Goal: Information Seeking & Learning: Learn about a topic

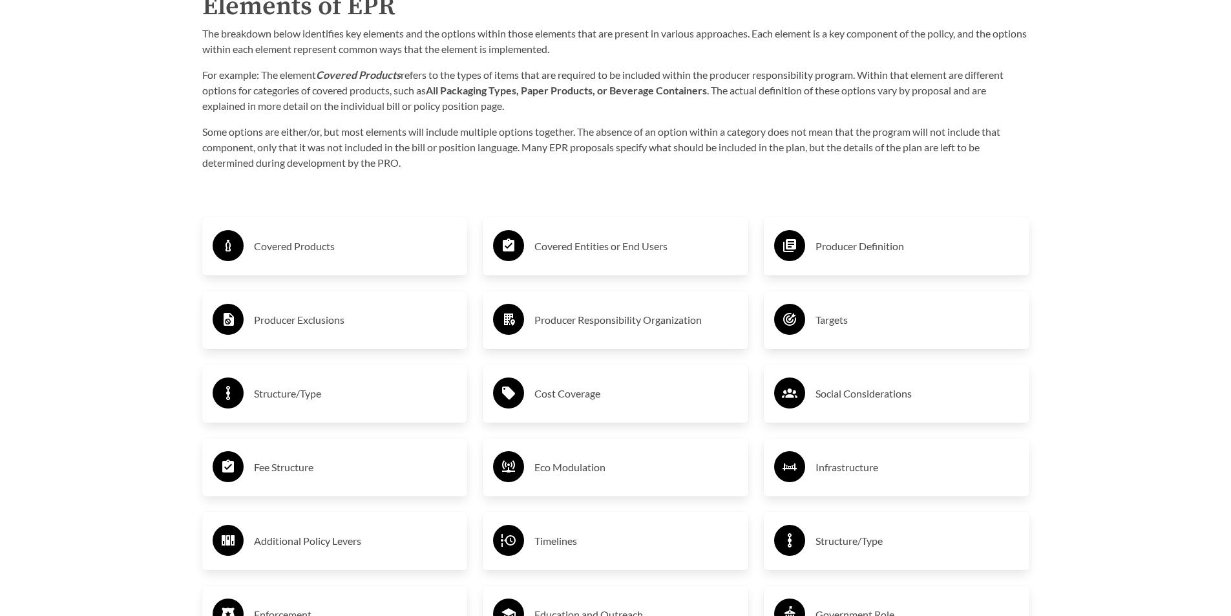
scroll to position [2197, 0]
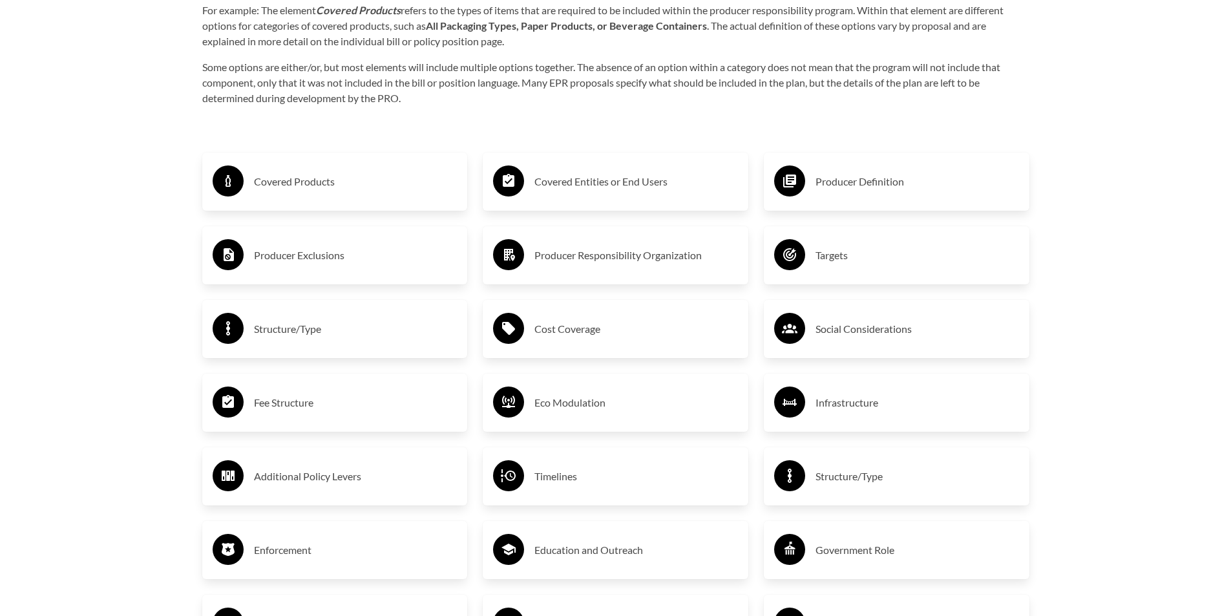
click at [359, 173] on div "Covered Products" at bounding box center [335, 181] width 245 height 37
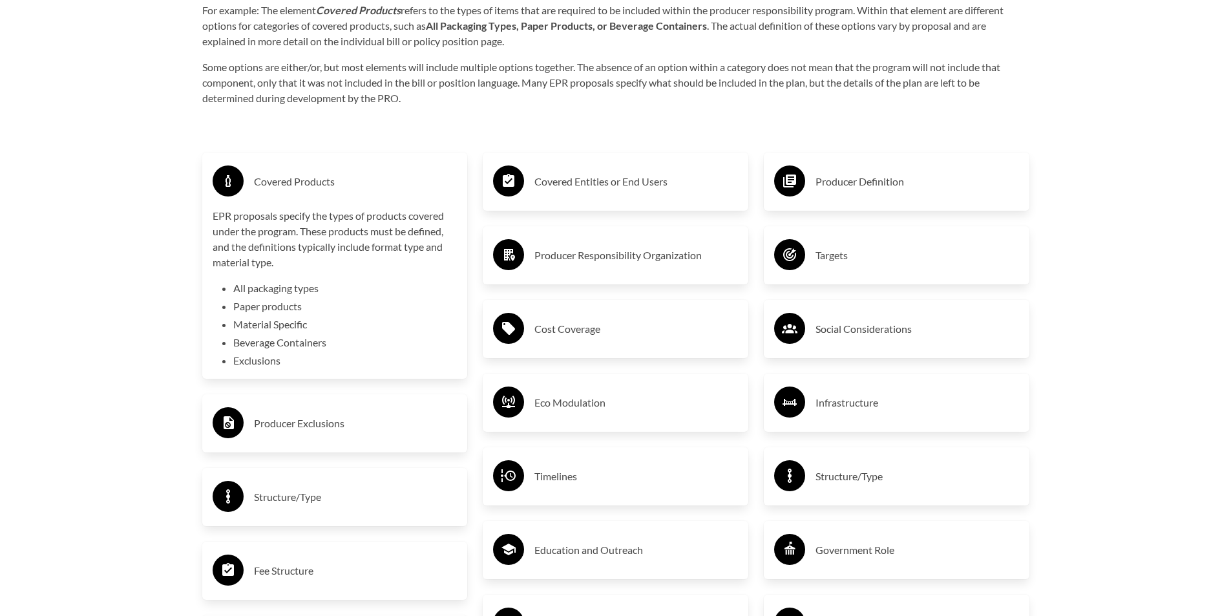
click at [359, 173] on div "Covered Products" at bounding box center [335, 181] width 245 height 37
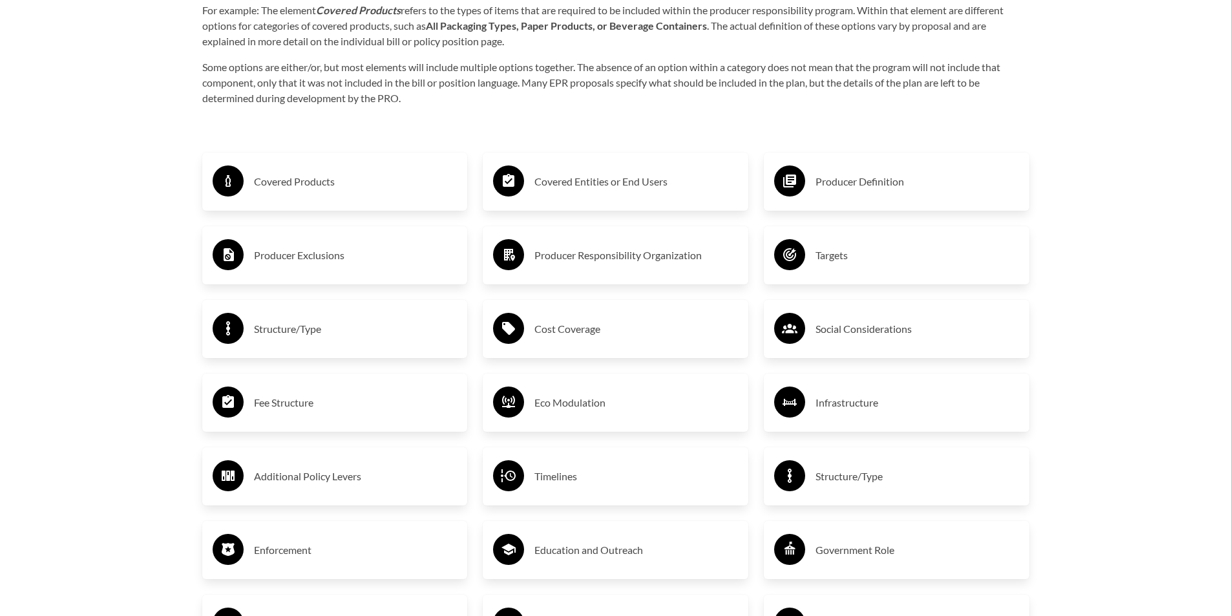
click at [359, 173] on div "Covered Products" at bounding box center [335, 181] width 245 height 37
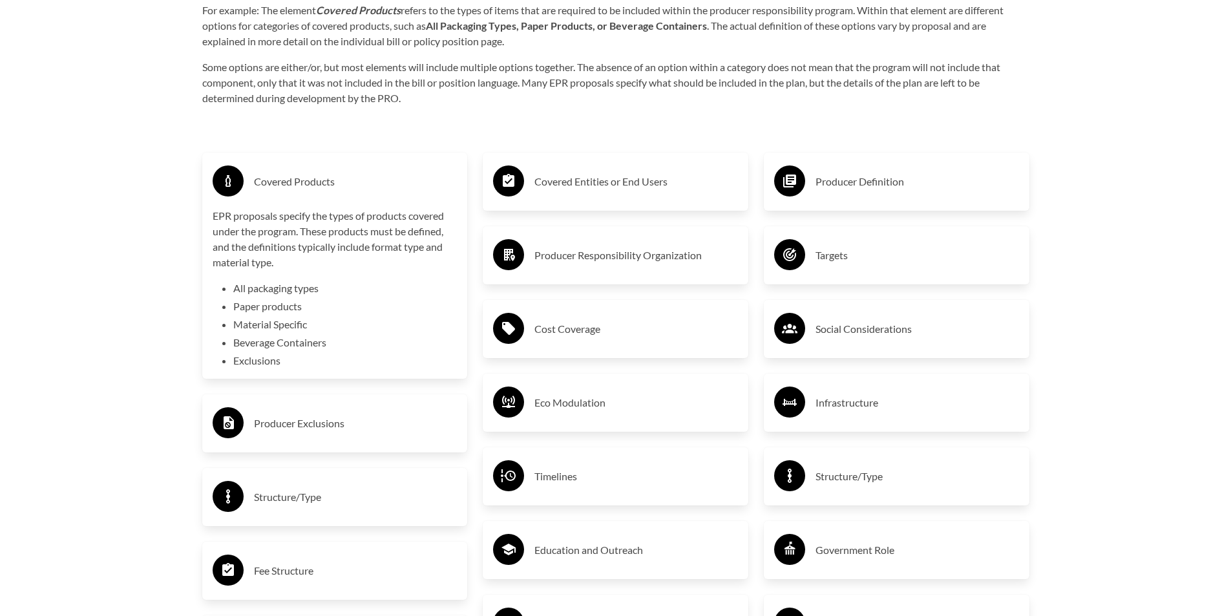
click at [359, 173] on div "Covered Products" at bounding box center [335, 181] width 245 height 37
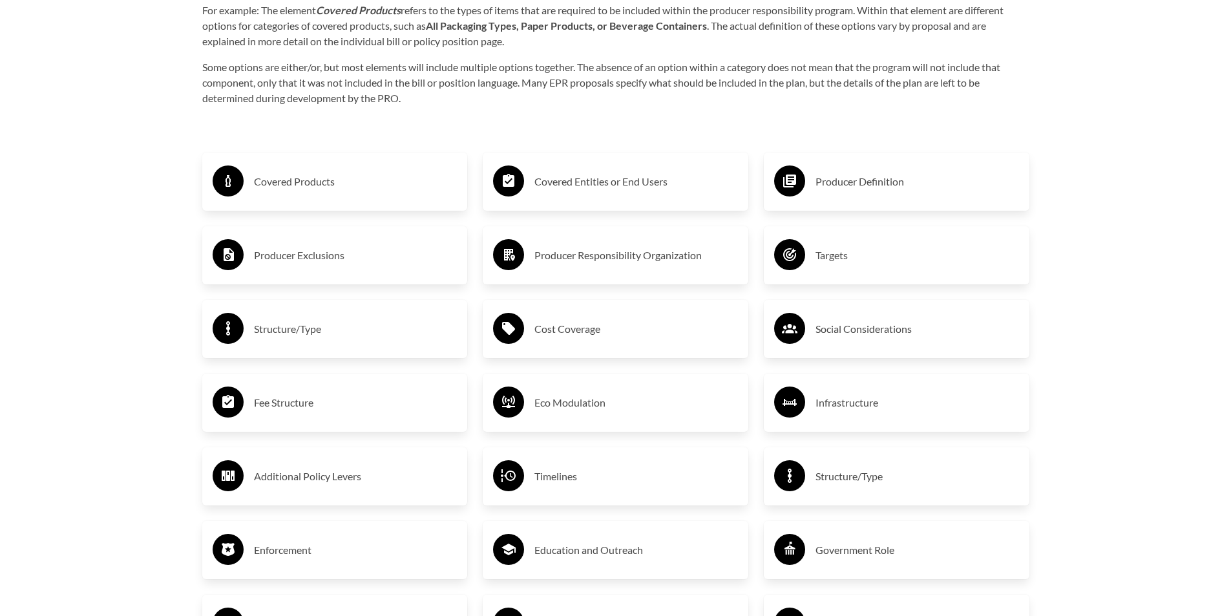
click at [550, 185] on h3 "Covered Entities or End Users" at bounding box center [636, 181] width 204 height 21
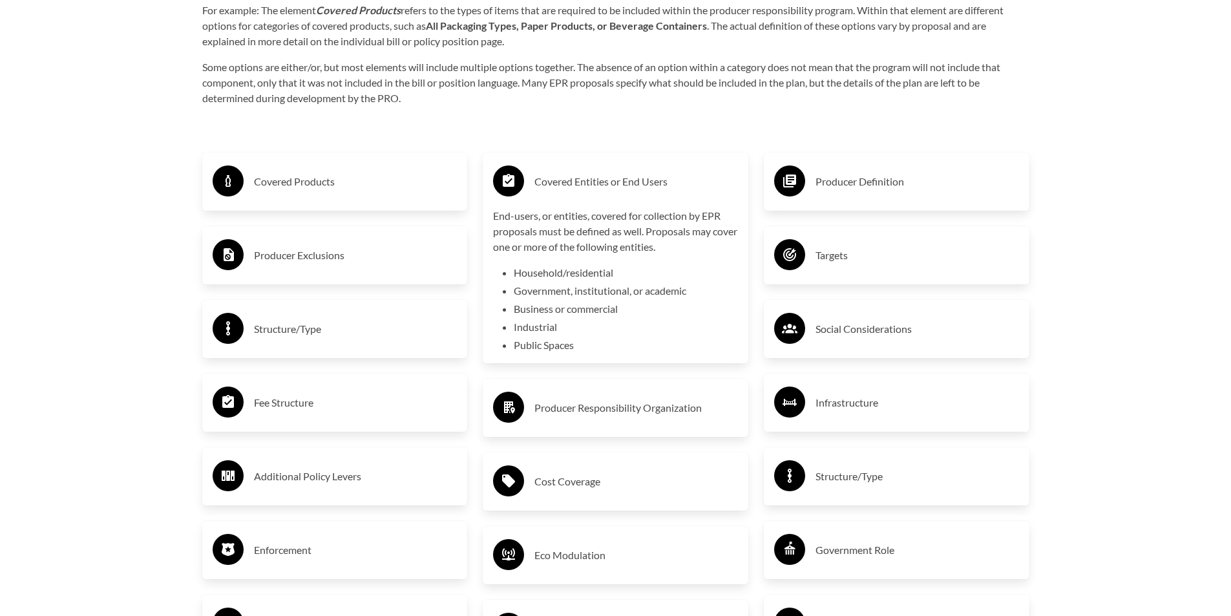
click at [550, 185] on h3 "Covered Entities or End Users" at bounding box center [636, 181] width 204 height 21
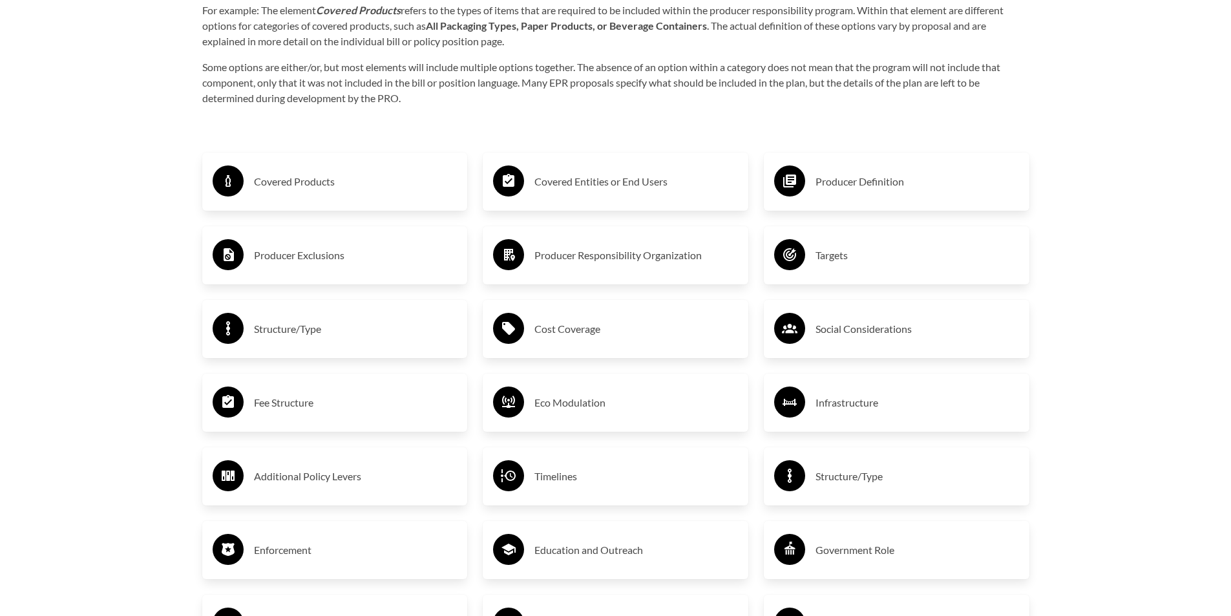
click at [856, 187] on h3 "Producer Definition" at bounding box center [918, 181] width 204 height 21
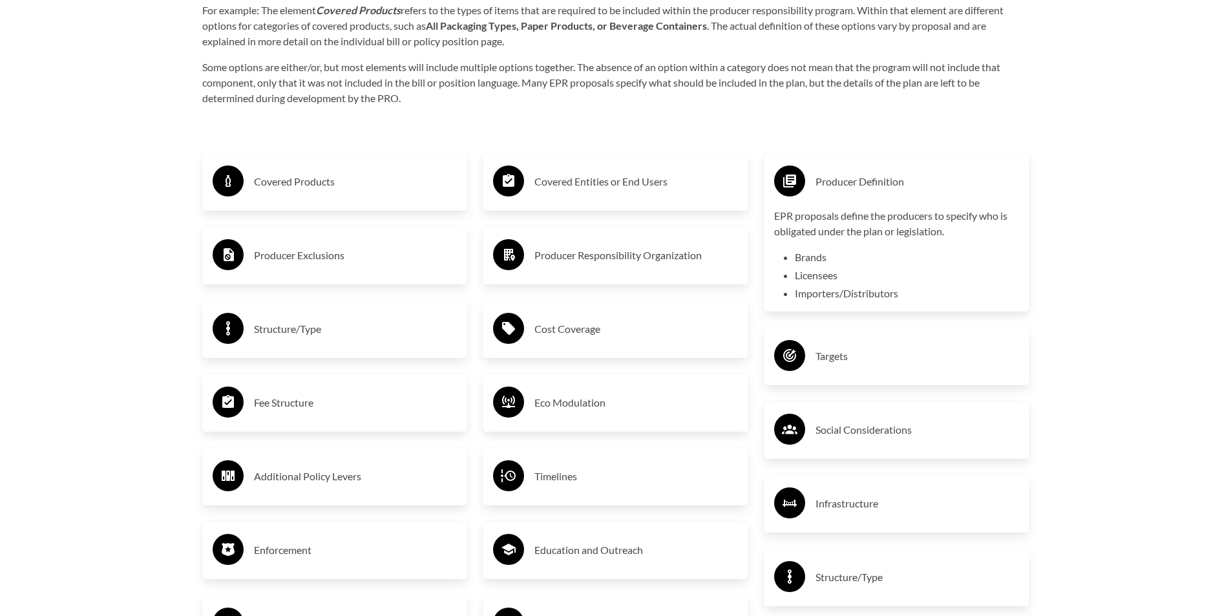
click at [856, 187] on h3 "Producer Definition" at bounding box center [918, 181] width 204 height 21
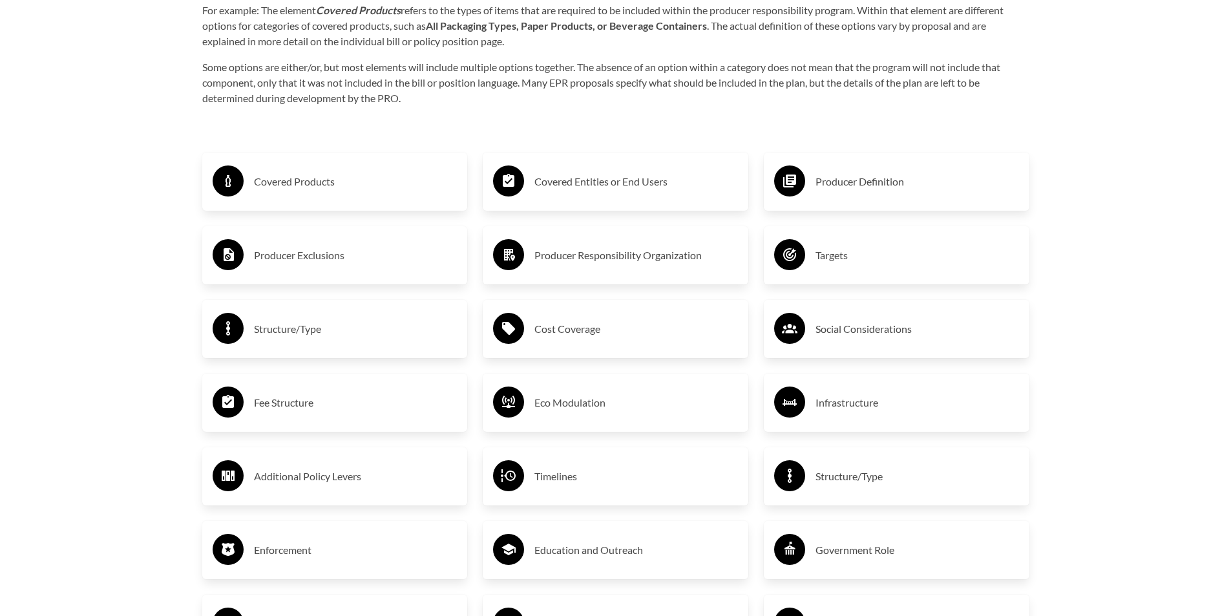
click at [836, 330] on h3 "Social Considerations" at bounding box center [918, 329] width 204 height 21
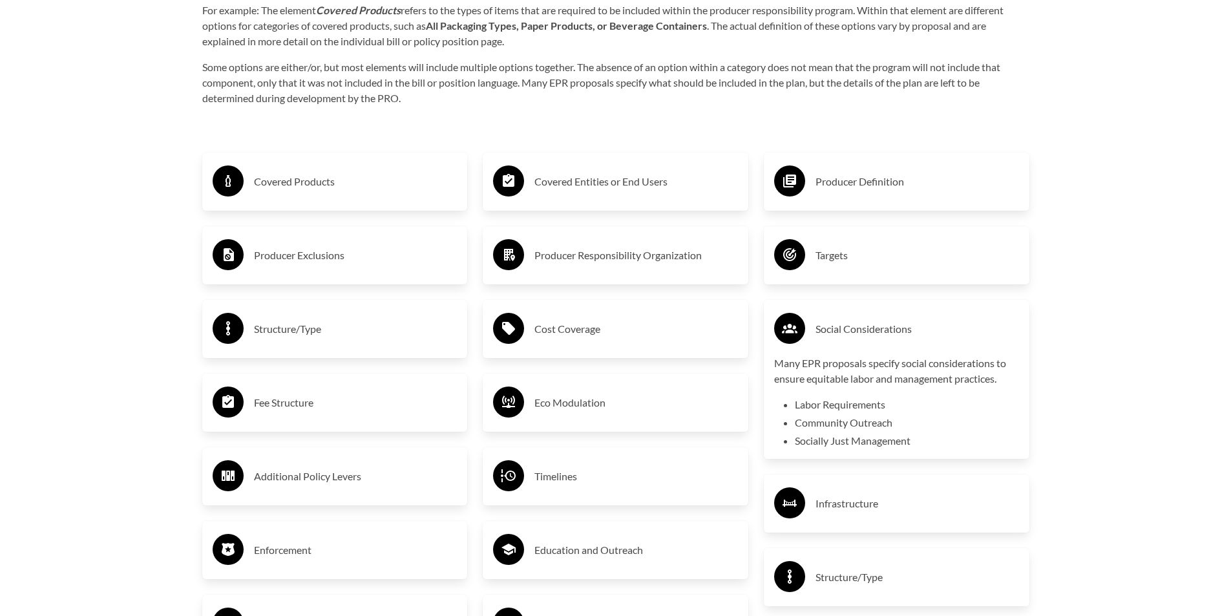
click at [836, 330] on h3 "Social Considerations" at bounding box center [918, 329] width 204 height 21
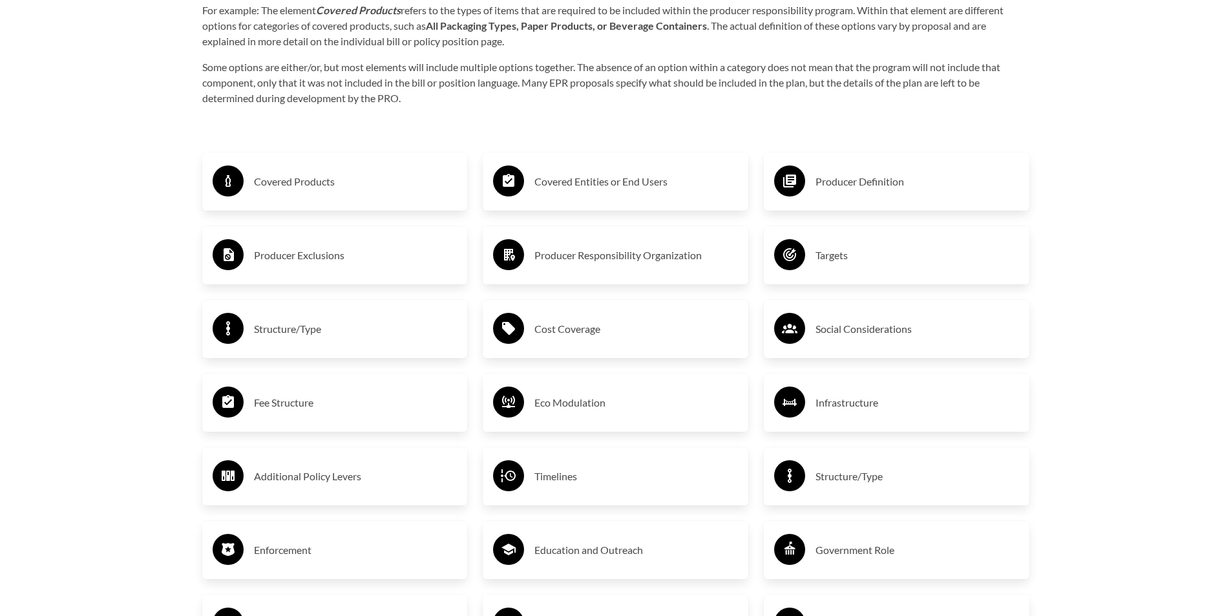
click at [615, 322] on h3 "Cost Coverage" at bounding box center [636, 329] width 204 height 21
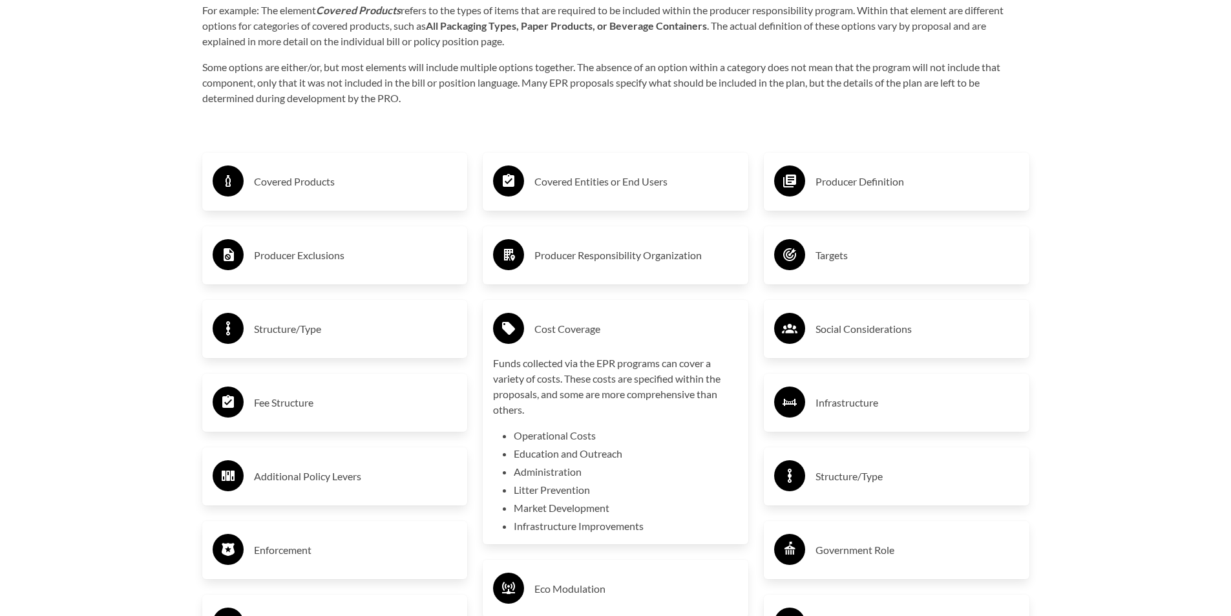
click at [615, 322] on h3 "Cost Coverage" at bounding box center [636, 329] width 204 height 21
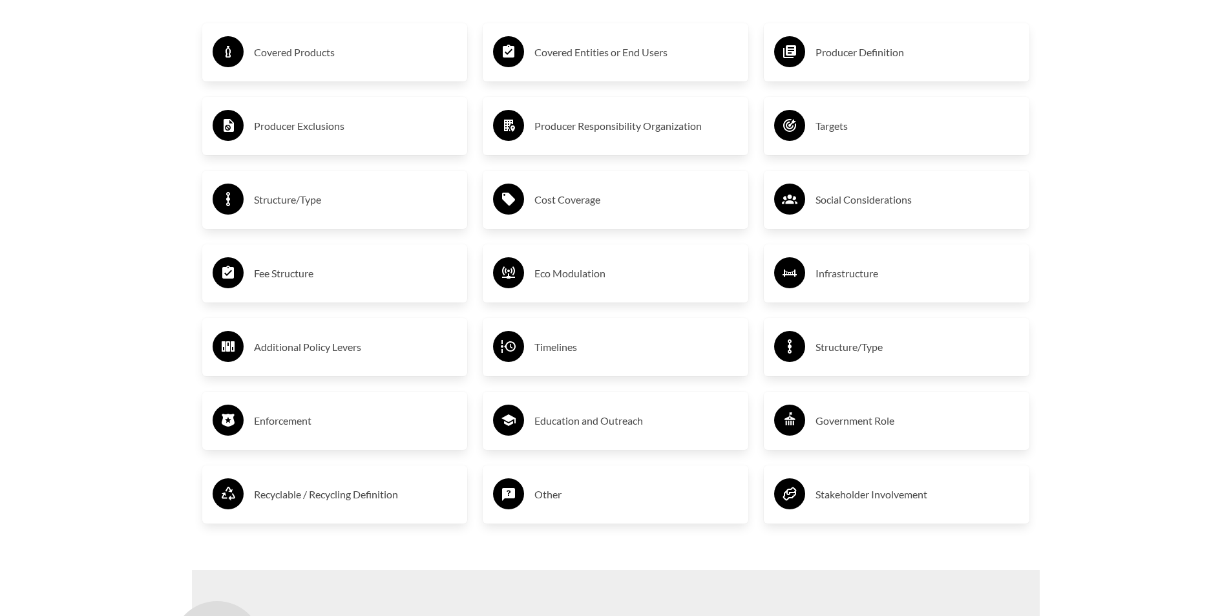
scroll to position [2391, 0]
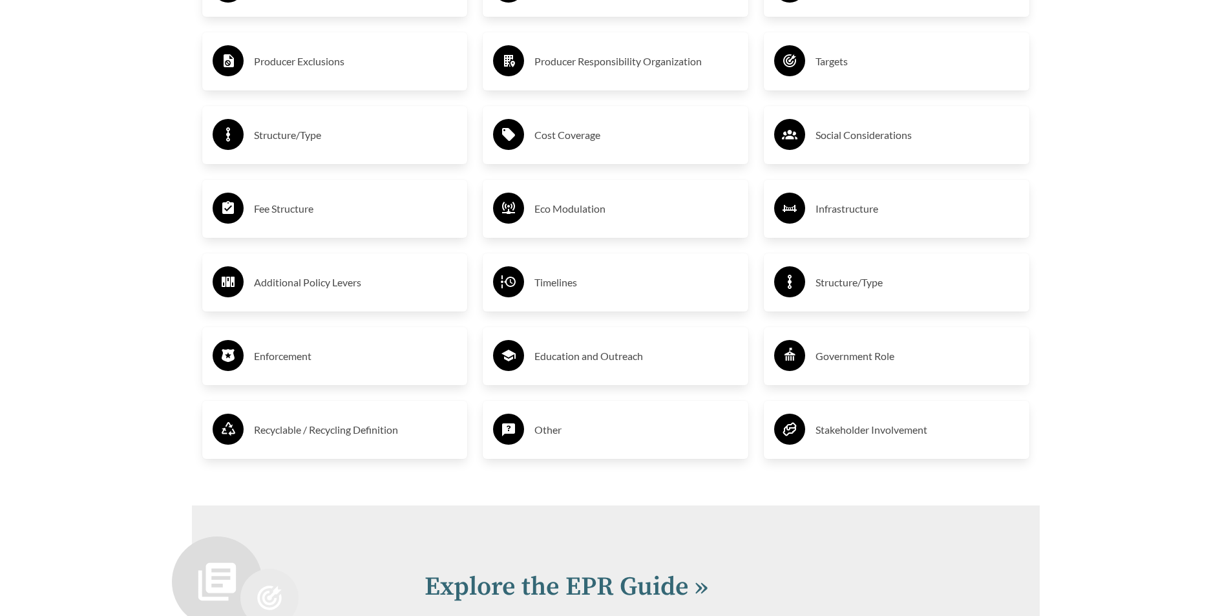
click at [363, 359] on h3 "Enforcement" at bounding box center [356, 356] width 204 height 21
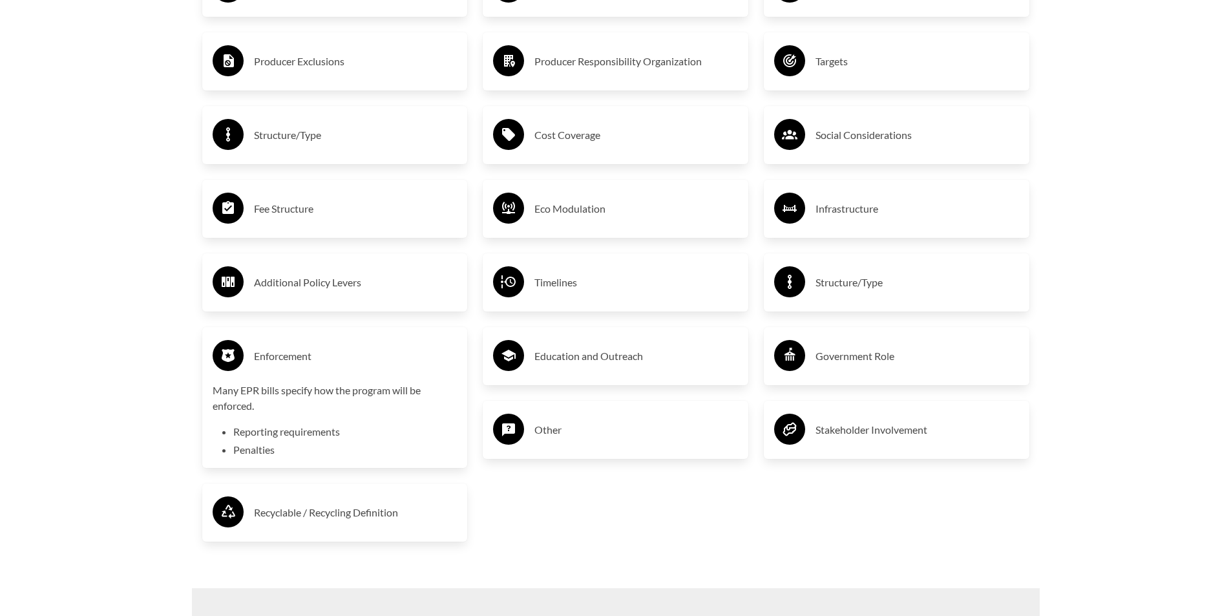
click at [363, 359] on h3 "Enforcement" at bounding box center [356, 356] width 204 height 21
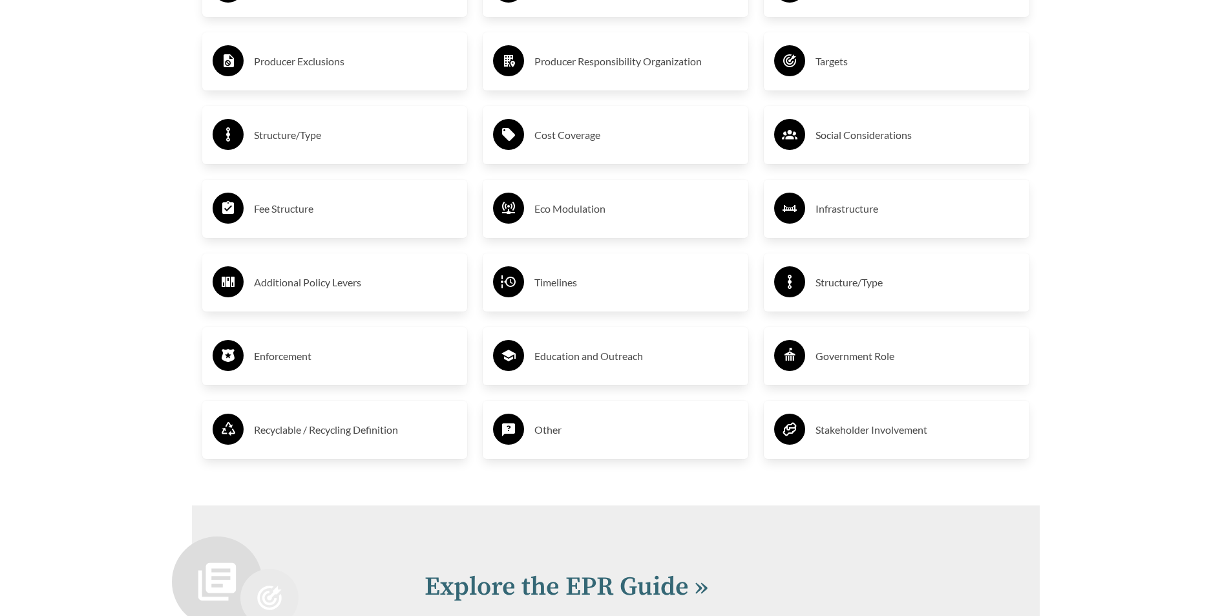
click at [354, 427] on h3 "Recyclable / Recycling Definition" at bounding box center [356, 429] width 204 height 21
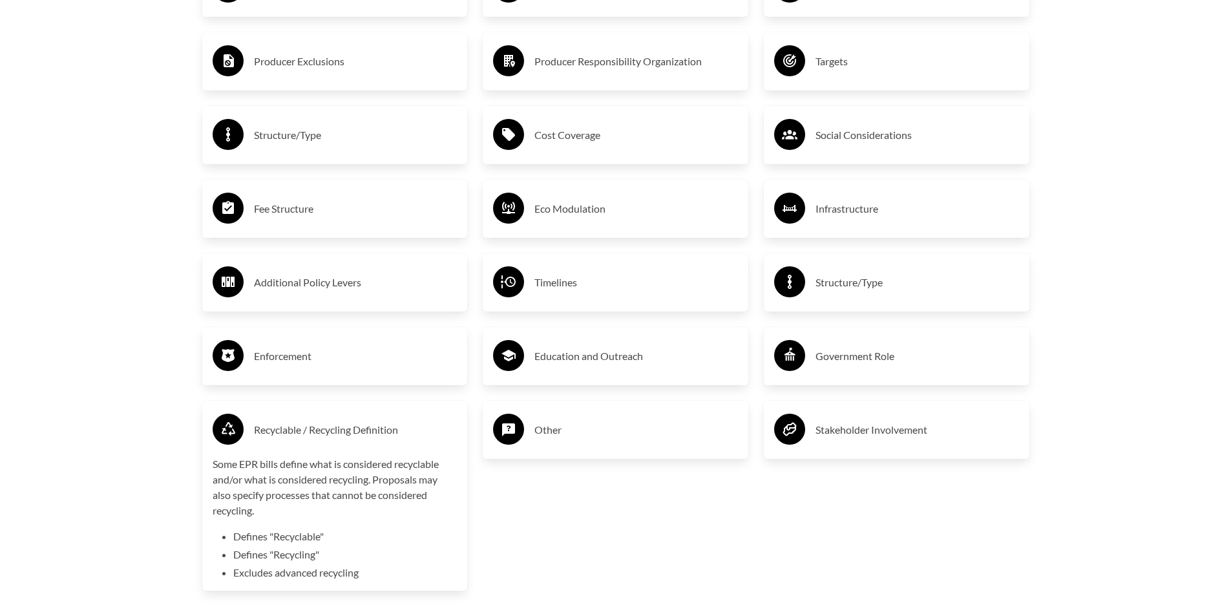
click at [354, 427] on h3 "Recyclable / Recycling Definition" at bounding box center [356, 429] width 204 height 21
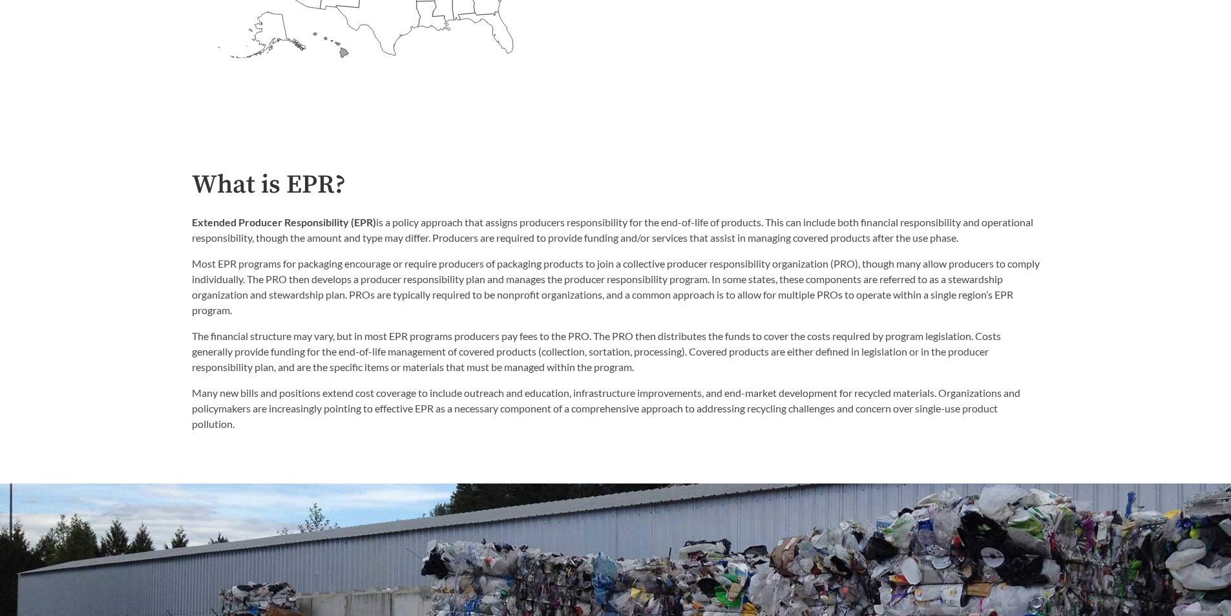
scroll to position [0, 0]
